Goal: Task Accomplishment & Management: Use online tool/utility

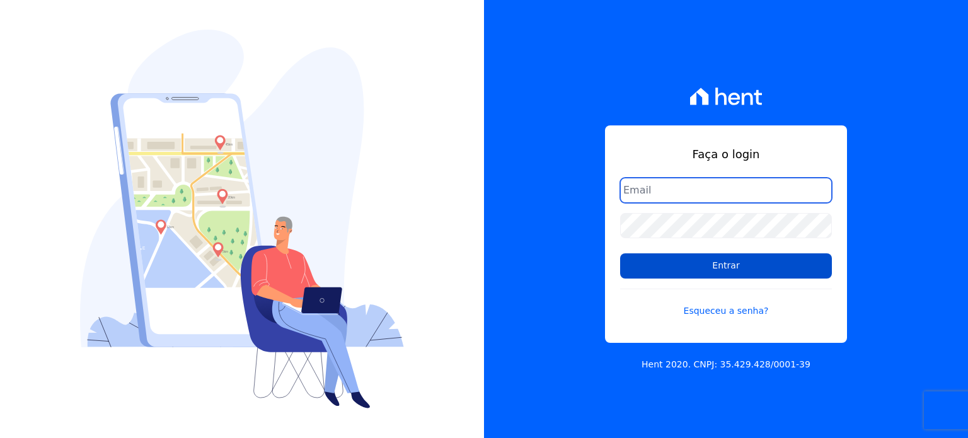
type input "[EMAIL_ADDRESS][DOMAIN_NAME]"
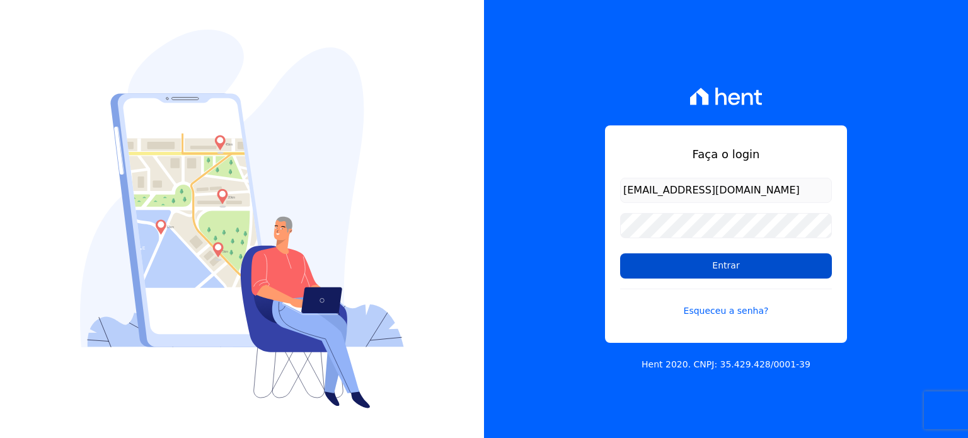
click at [696, 265] on input "Entrar" at bounding box center [726, 265] width 212 height 25
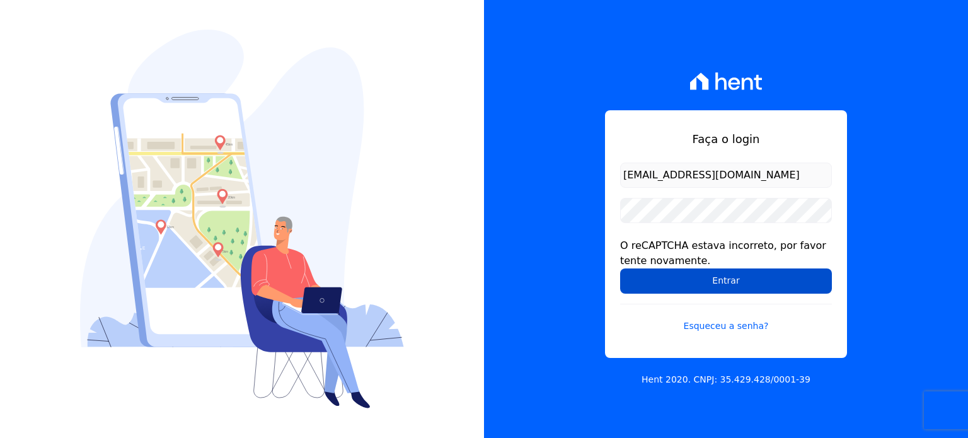
click at [641, 286] on input "Entrar" at bounding box center [726, 281] width 212 height 25
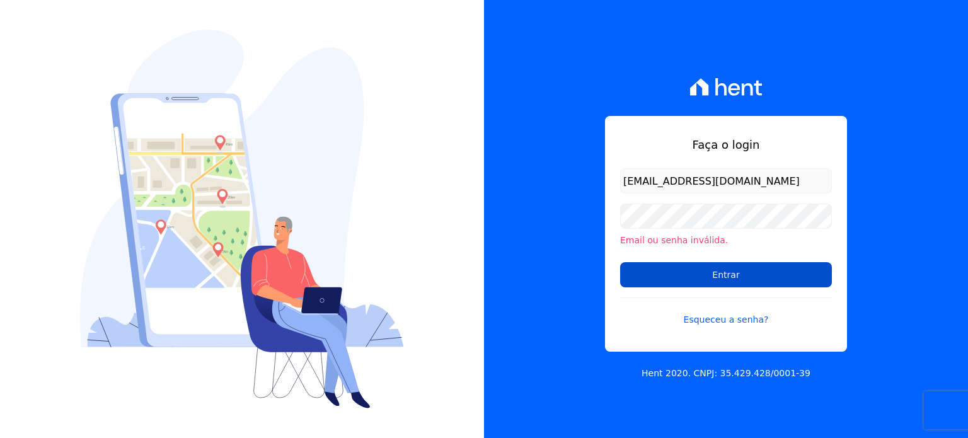
click at [713, 267] on input "Entrar" at bounding box center [726, 274] width 212 height 25
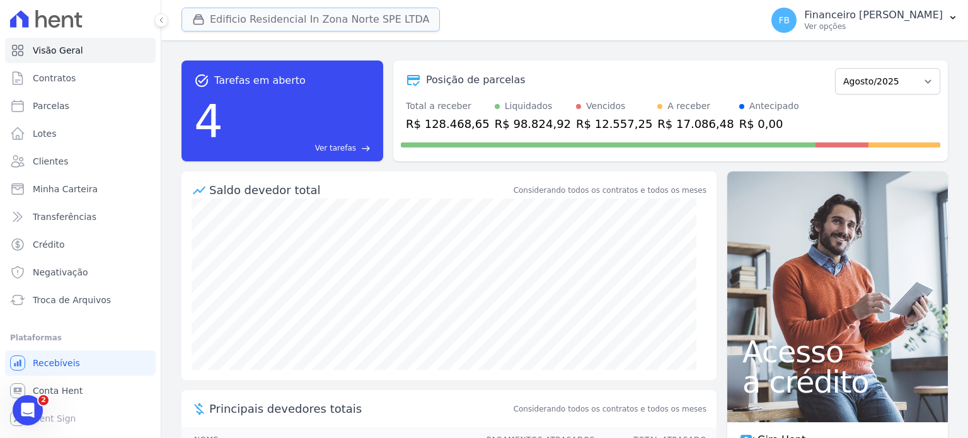
click at [260, 12] on button "Edificio Residencial In Zona Norte SPE LTDA" at bounding box center [311, 20] width 258 height 24
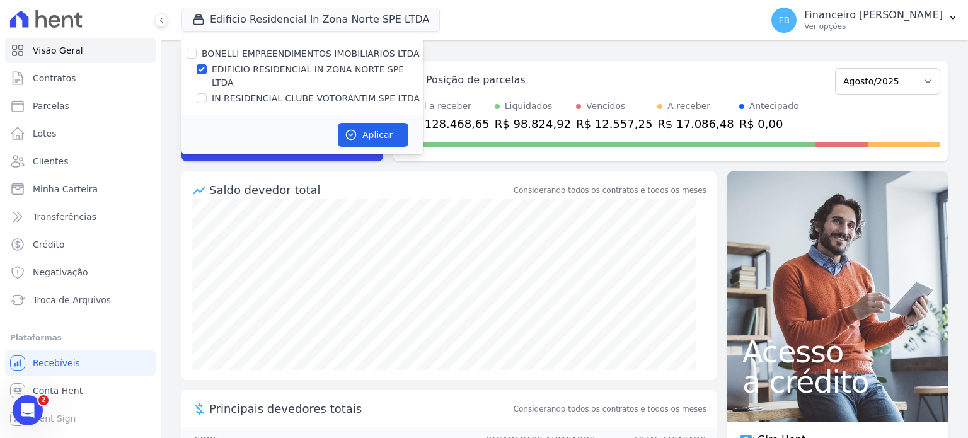
click at [269, 92] on label "IN RESIDENCIAL CLUBE VOTORANTIM SPE LTDA" at bounding box center [316, 98] width 208 height 13
click at [207, 93] on input "IN RESIDENCIAL CLUBE VOTORANTIM SPE LTDA" at bounding box center [202, 98] width 10 height 10
checkbox input "true"
click at [284, 72] on label "EDIFICIO RESIDENCIAL IN ZONA NORTE SPE LTDA" at bounding box center [318, 76] width 212 height 26
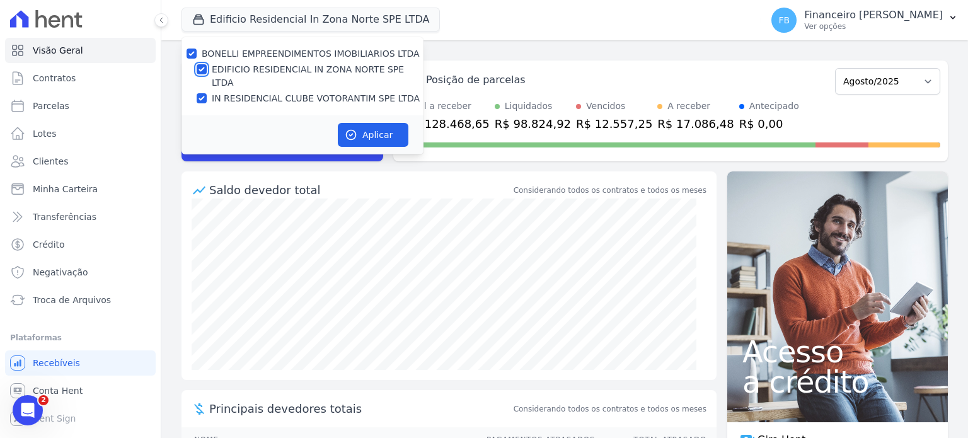
click at [207, 72] on input "EDIFICIO RESIDENCIAL IN ZONA NORTE SPE LTDA" at bounding box center [202, 69] width 10 height 10
checkbox input "false"
click at [390, 125] on button "Aplicar" at bounding box center [373, 135] width 71 height 24
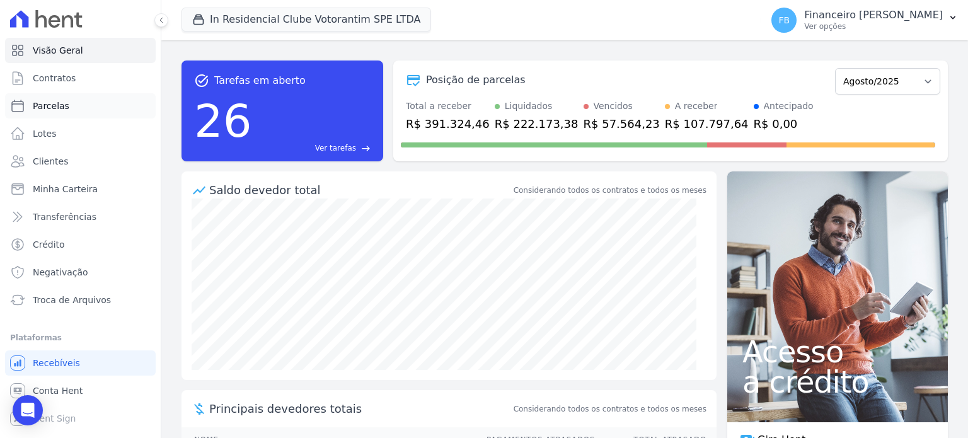
click at [74, 105] on link "Parcelas" at bounding box center [80, 105] width 151 height 25
select select
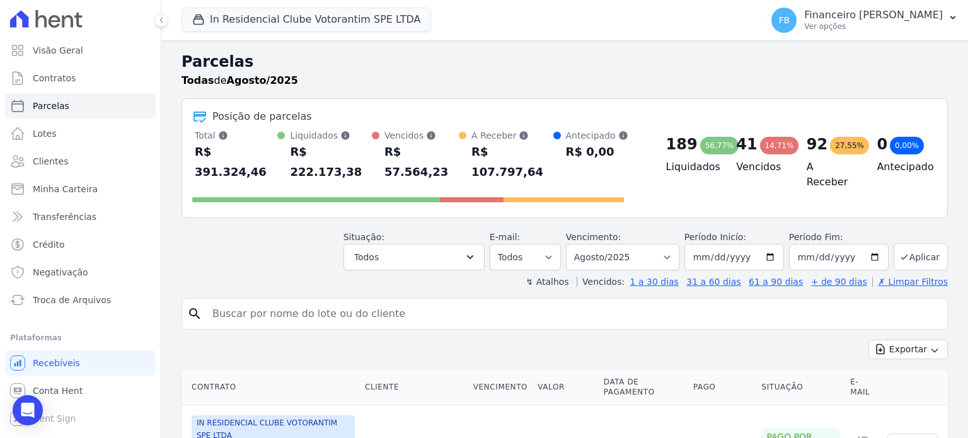
click at [272, 301] on input "search" at bounding box center [574, 313] width 738 height 25
type input "clemilson"
select select
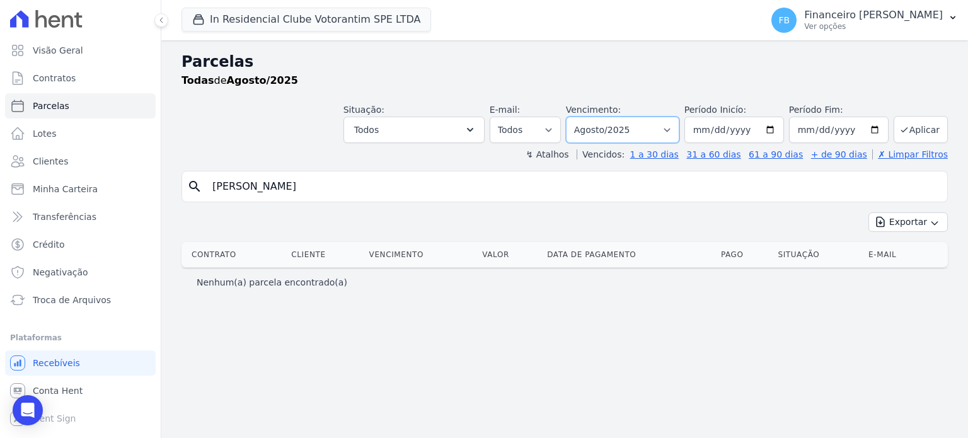
click at [678, 132] on select "Filtrar por período ──────── Todos os meses Janeiro/2023 Fevereiro/2023 Março/2…" at bounding box center [622, 130] width 113 height 26
select select "09/2025"
click at [586, 117] on select "Filtrar por período ──────── Todos os meses Janeiro/2023 Fevereiro/2023 Março/2…" at bounding box center [622, 130] width 113 height 26
select select
drag, startPoint x: 308, startPoint y: 187, endPoint x: 0, endPoint y: 61, distance: 332.7
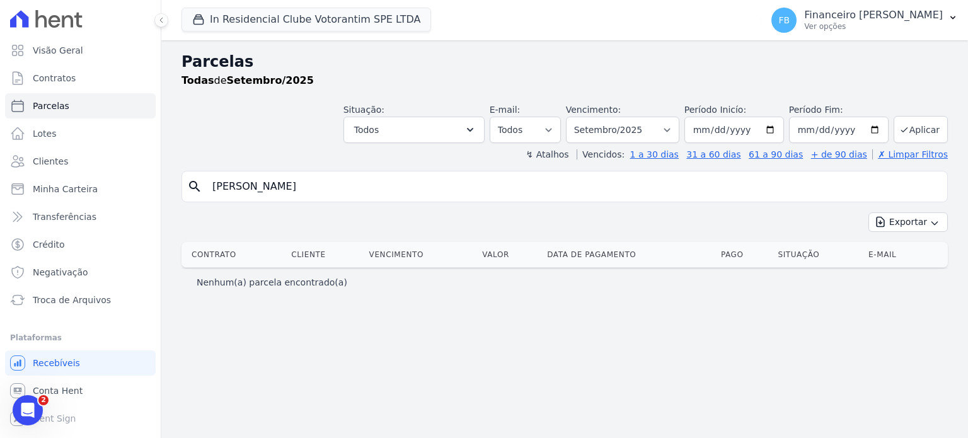
click at [0, 61] on div "Visão Geral Contratos Parcelas Lotes Clientes Minha Carteira Transferências Cré…" at bounding box center [484, 219] width 968 height 438
type input "rudnei"
select select
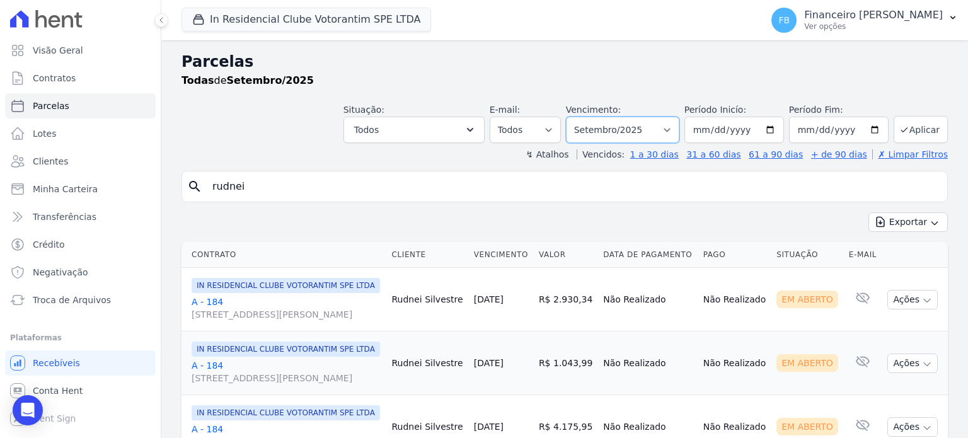
click at [671, 129] on select "Filtrar por período ──────── Todos os meses Janeiro/2023 Fevereiro/2023 Março/2…" at bounding box center [622, 130] width 113 height 26
select select "08/2025"
click at [576, 117] on select "Filtrar por período ──────── Todos os meses Janeiro/2023 Fevereiro/2023 Março/2…" at bounding box center [622, 130] width 113 height 26
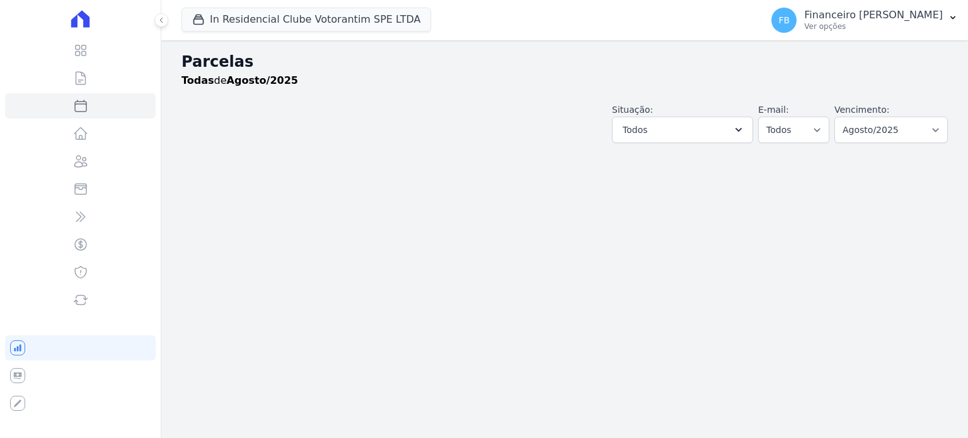
select select
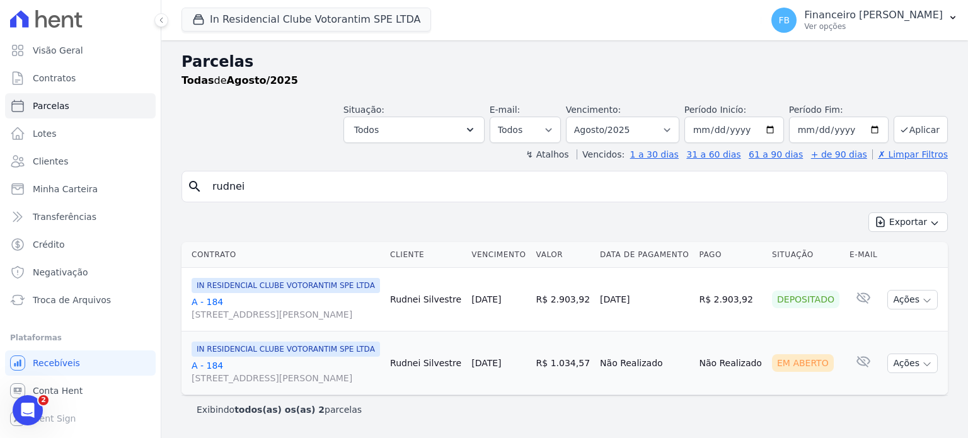
scroll to position [30, 0]
click at [922, 365] on icon "button" at bounding box center [927, 364] width 10 height 10
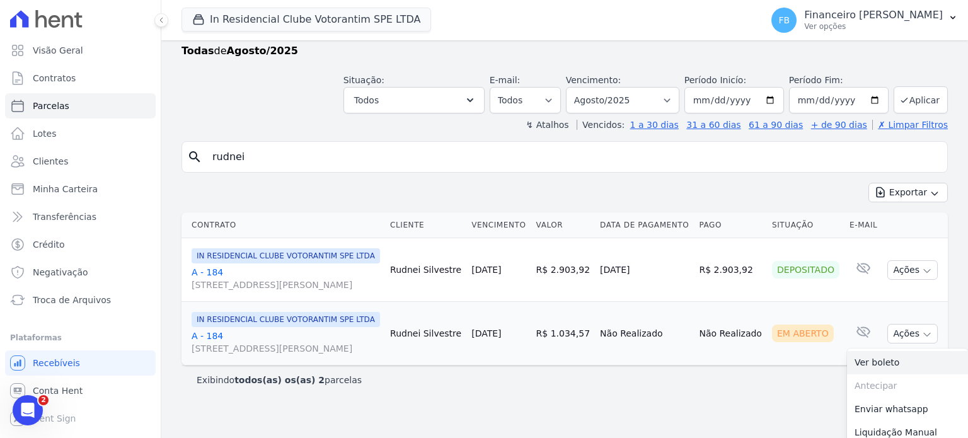
click at [878, 374] on link "Ver boleto" at bounding box center [907, 362] width 121 height 23
click at [211, 355] on link "A - 184 [STREET_ADDRESS][PERSON_NAME]" at bounding box center [286, 342] width 189 height 25
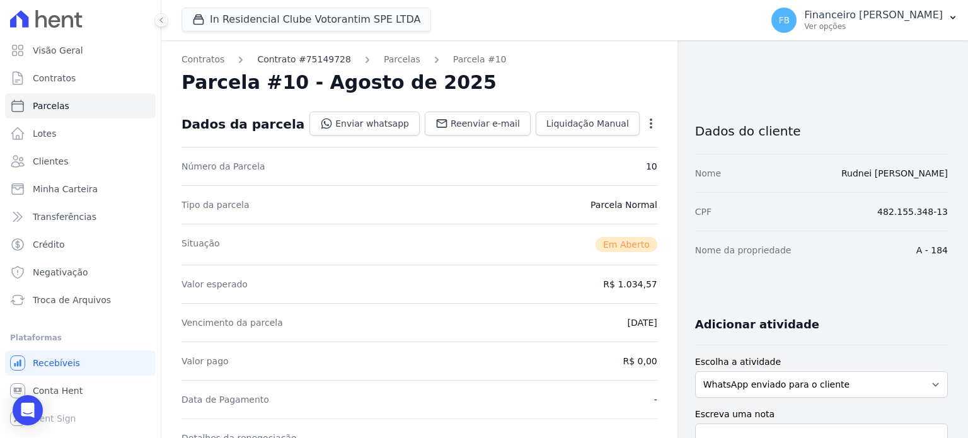
click at [287, 64] on link "Contrato #75149728" at bounding box center [304, 59] width 94 height 13
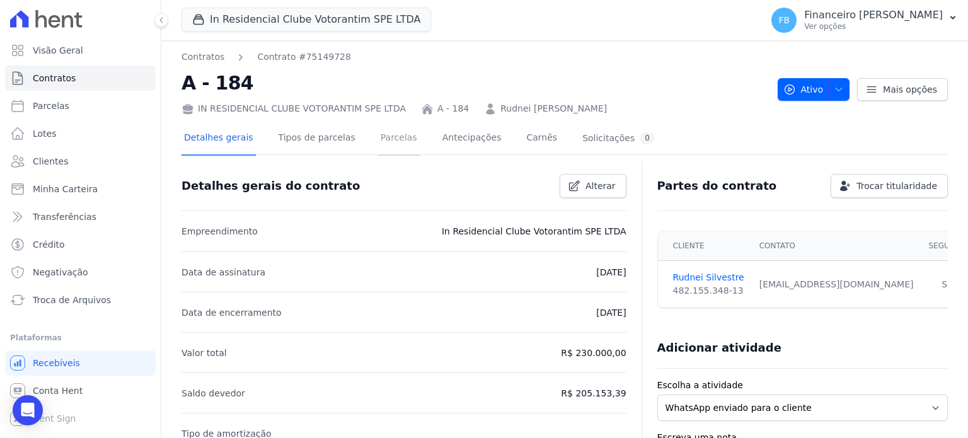
click at [391, 140] on link "Parcelas" at bounding box center [399, 138] width 42 height 33
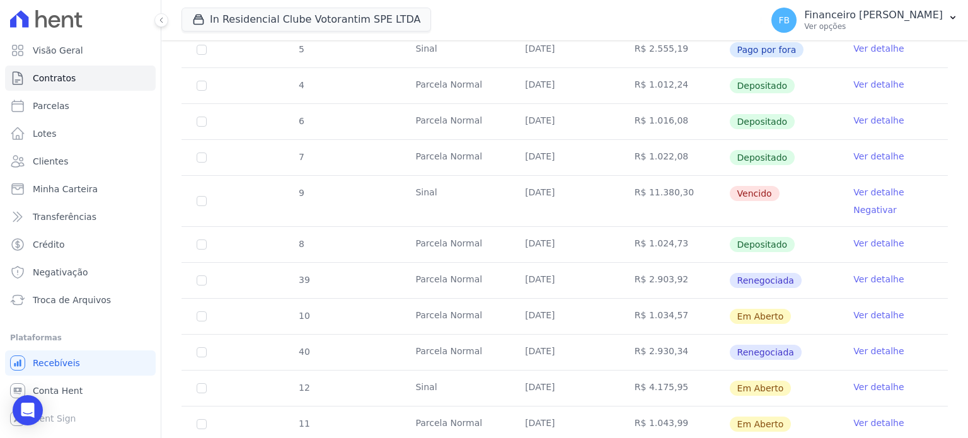
scroll to position [378, 0]
click at [864, 347] on link "Ver detalhe" at bounding box center [879, 350] width 50 height 13
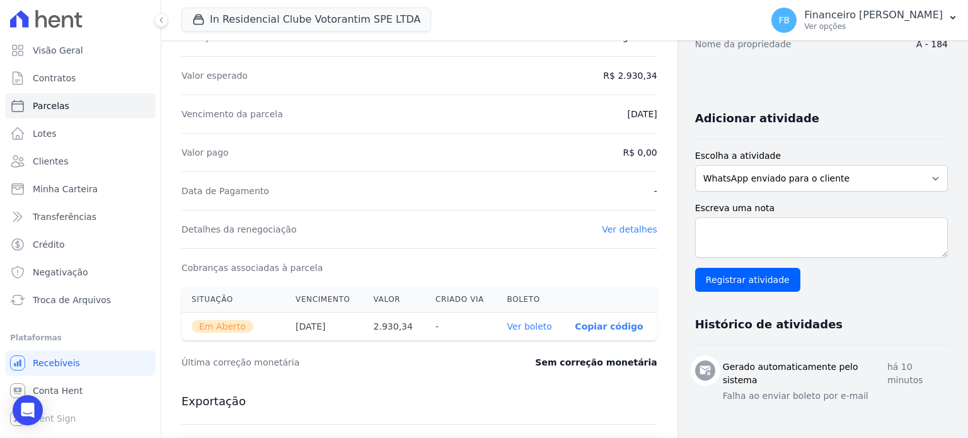
scroll to position [315, 0]
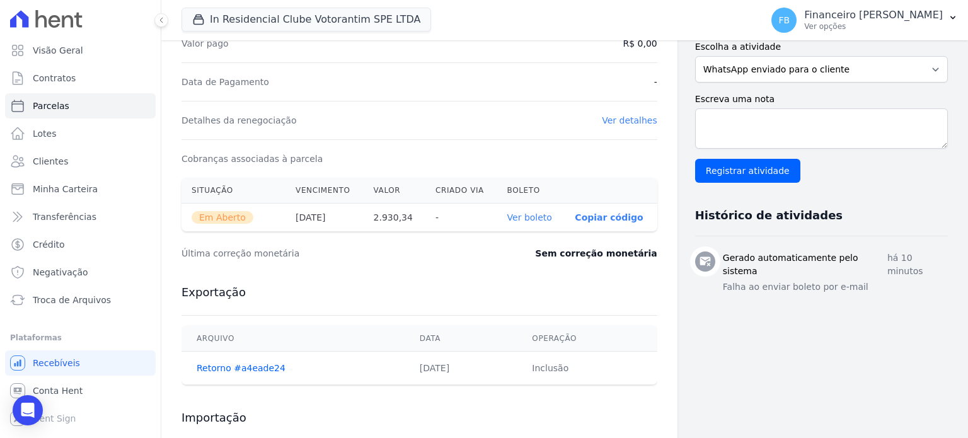
click at [522, 214] on link "Ver boleto" at bounding box center [530, 217] width 45 height 10
click at [79, 301] on span "Troca de Arquivos" at bounding box center [72, 300] width 78 height 13
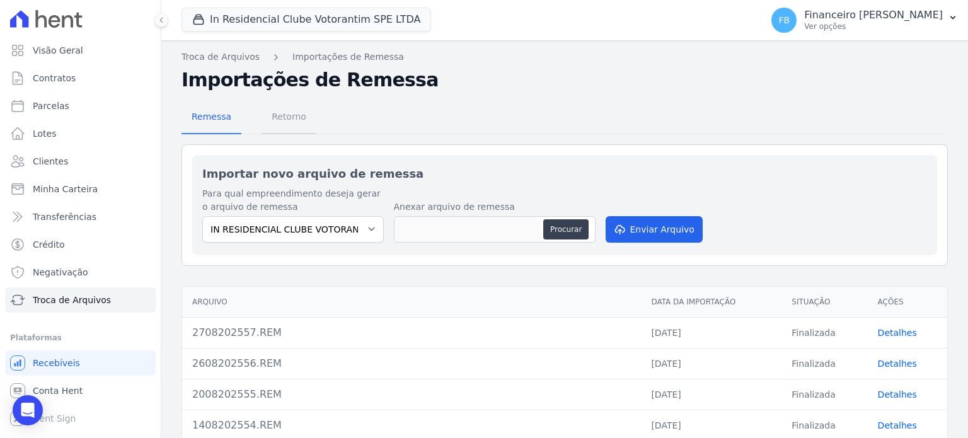
click at [298, 120] on span "Retorno" at bounding box center [289, 116] width 50 height 25
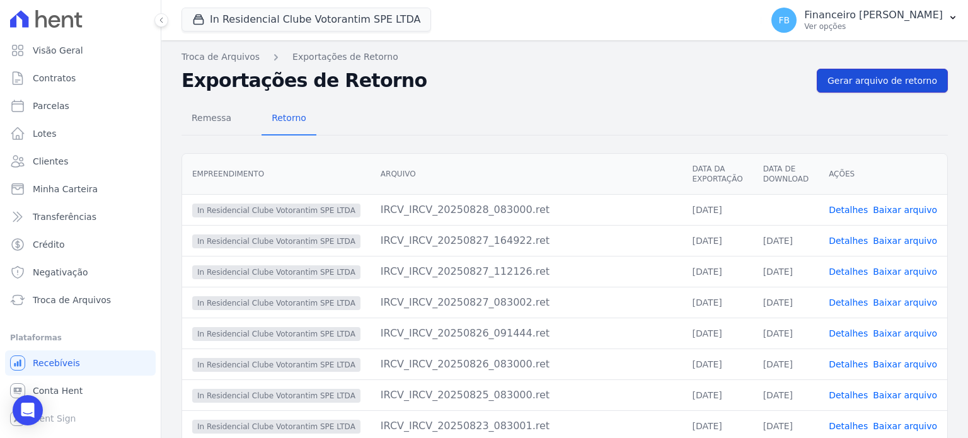
click at [898, 83] on span "Gerar arquivo de retorno" at bounding box center [883, 80] width 110 height 13
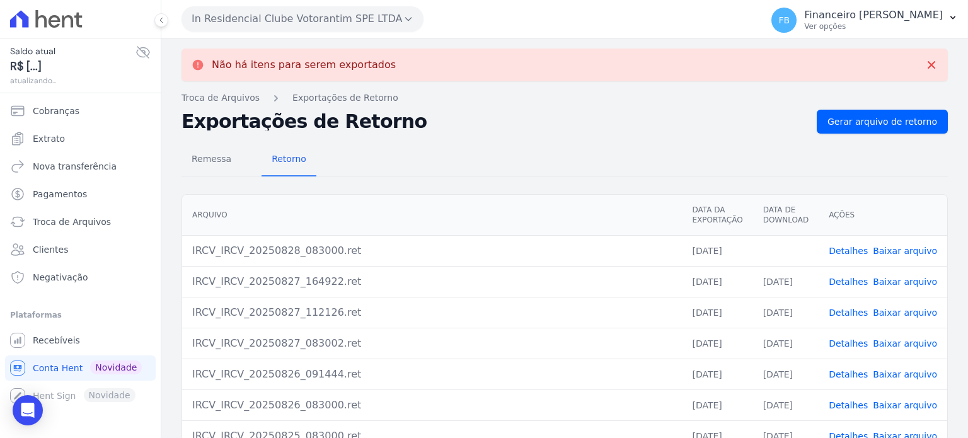
click at [903, 251] on link "Baixar arquivo" at bounding box center [905, 251] width 64 height 10
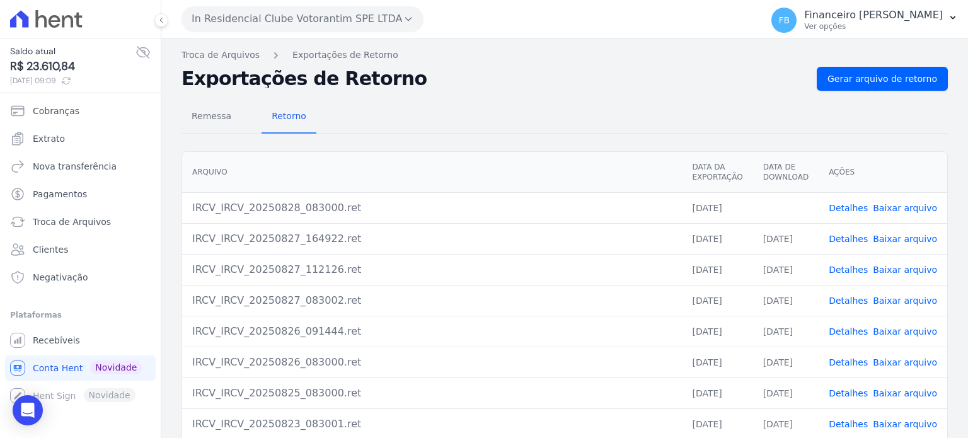
click at [313, 23] on button "In Residencial Clube Votorantim SPE LTDA" at bounding box center [303, 18] width 242 height 25
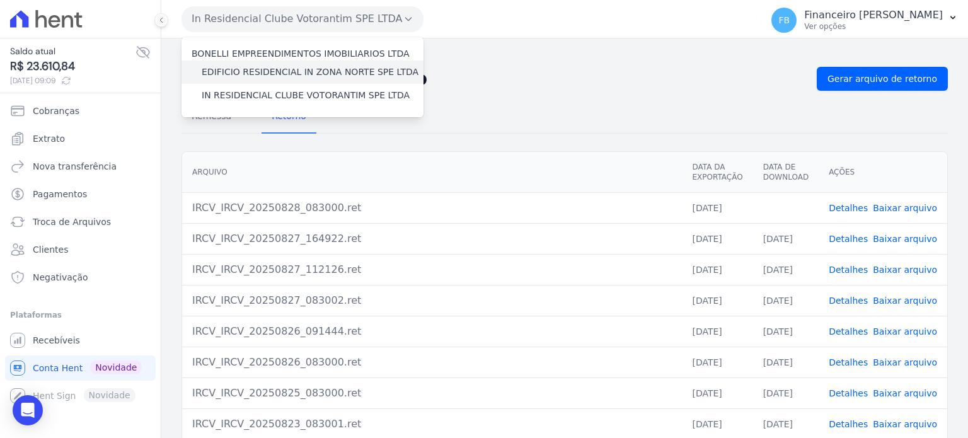
click at [318, 77] on label "EDIFICIO RESIDENCIAL IN ZONA NORTE SPE LTDA" at bounding box center [310, 72] width 217 height 13
click at [0, 0] on input "EDIFICIO RESIDENCIAL IN ZONA NORTE SPE LTDA" at bounding box center [0, 0] width 0 height 0
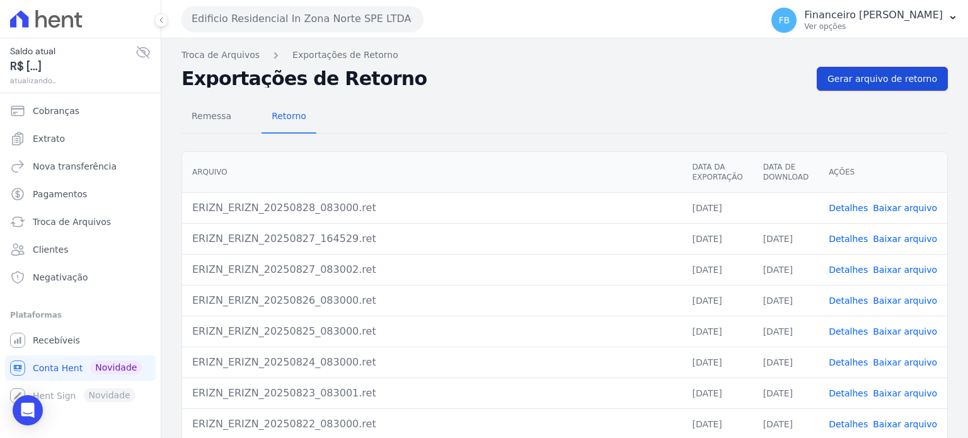
click at [843, 75] on span "Gerar arquivo de retorno" at bounding box center [883, 79] width 110 height 13
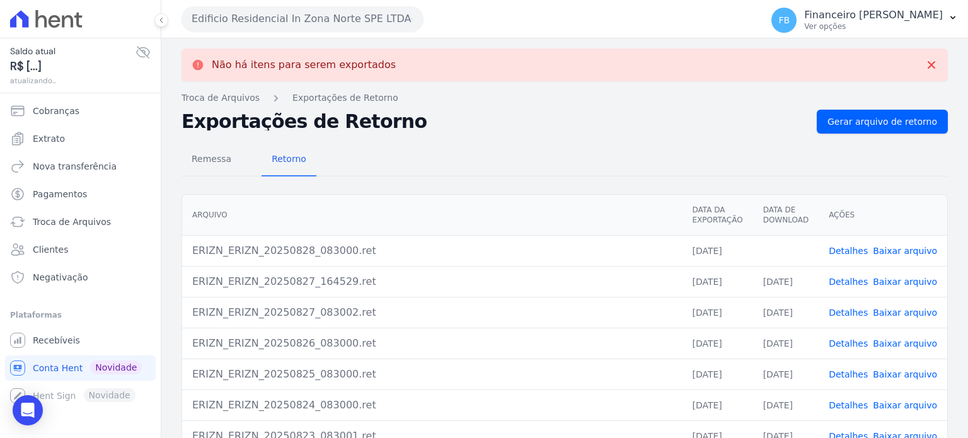
click at [914, 254] on link "Baixar arquivo" at bounding box center [905, 251] width 64 height 10
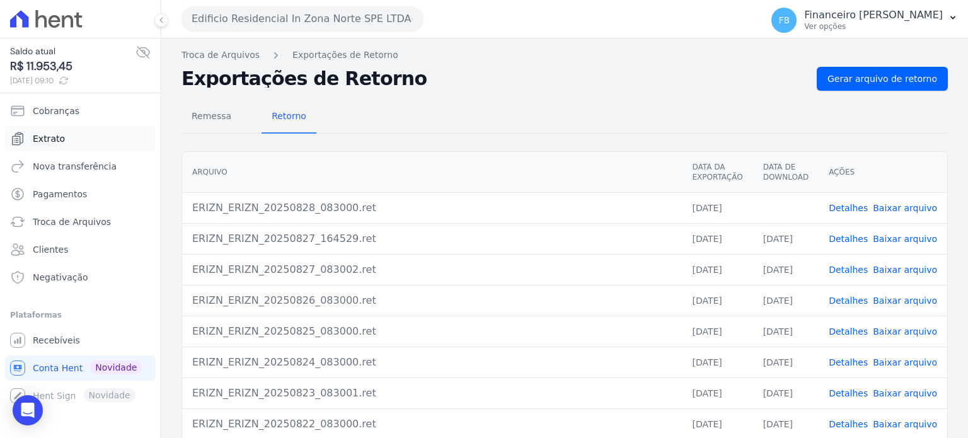
click at [79, 134] on link "Extrato" at bounding box center [80, 138] width 151 height 25
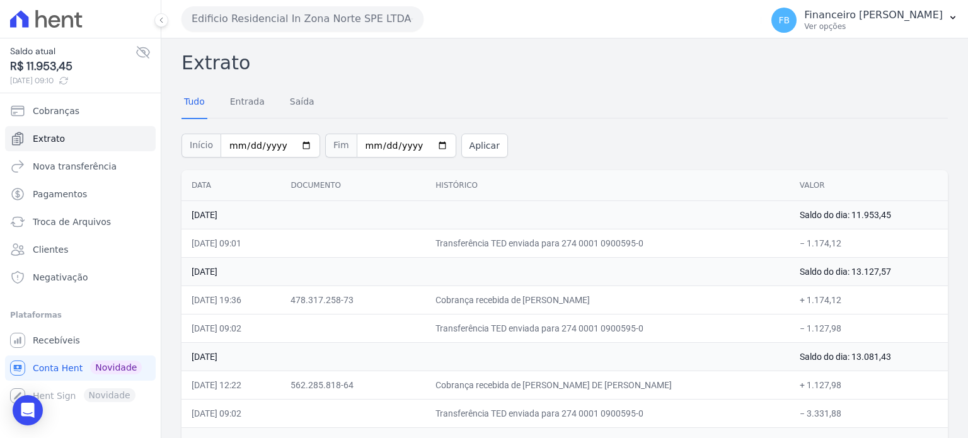
click at [282, 28] on button "Edificio Residencial In Zona Norte SPE LTDA" at bounding box center [303, 18] width 242 height 25
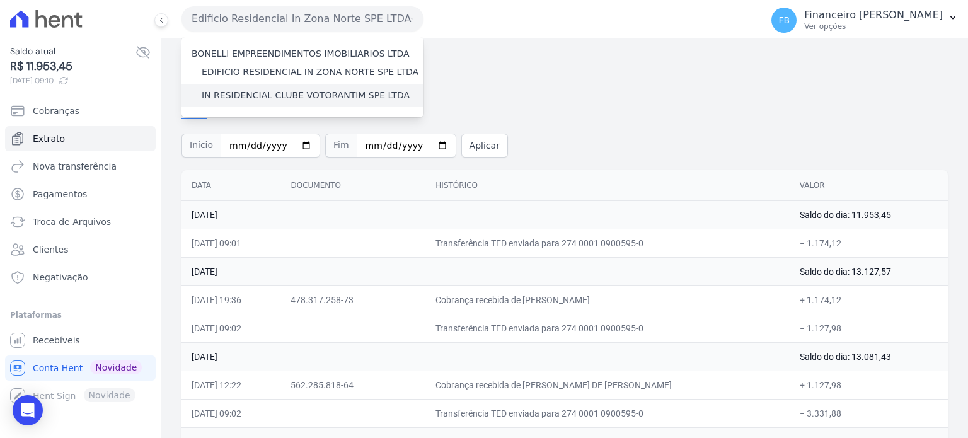
click at [270, 95] on label "IN RESIDENCIAL CLUBE VOTORANTIM SPE LTDA" at bounding box center [306, 95] width 208 height 13
click at [0, 0] on input "IN RESIDENCIAL CLUBE VOTORANTIM SPE LTDA" at bounding box center [0, 0] width 0 height 0
